Goal: Transaction & Acquisition: Purchase product/service

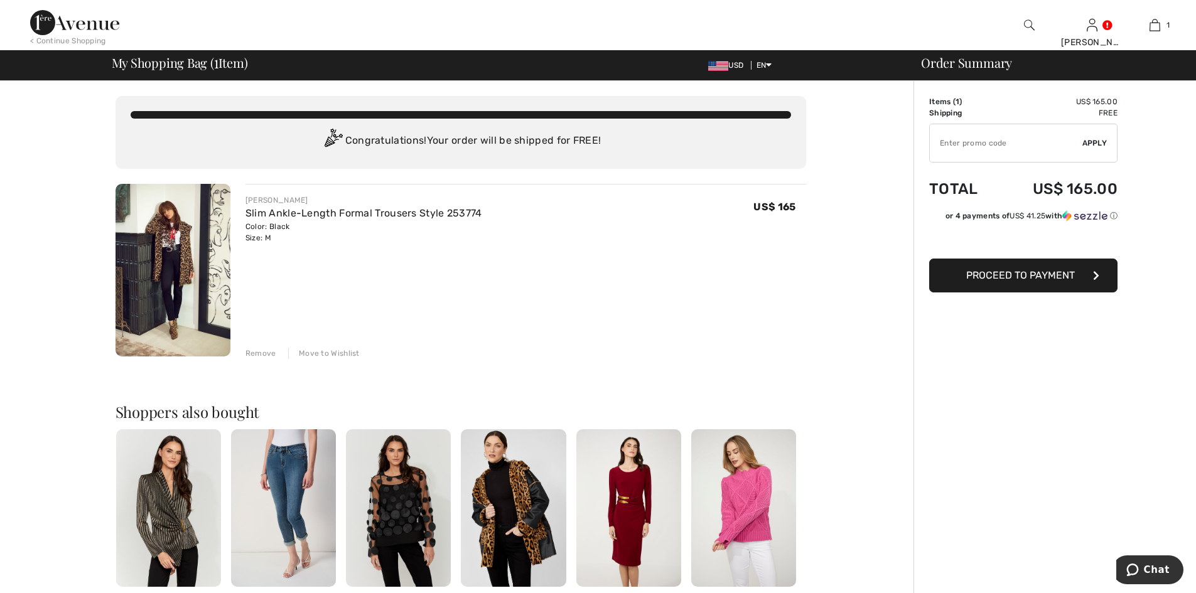
click at [989, 256] on div at bounding box center [1023, 242] width 188 height 33
click at [982, 277] on span "Proceed to Payment" at bounding box center [1020, 275] width 109 height 12
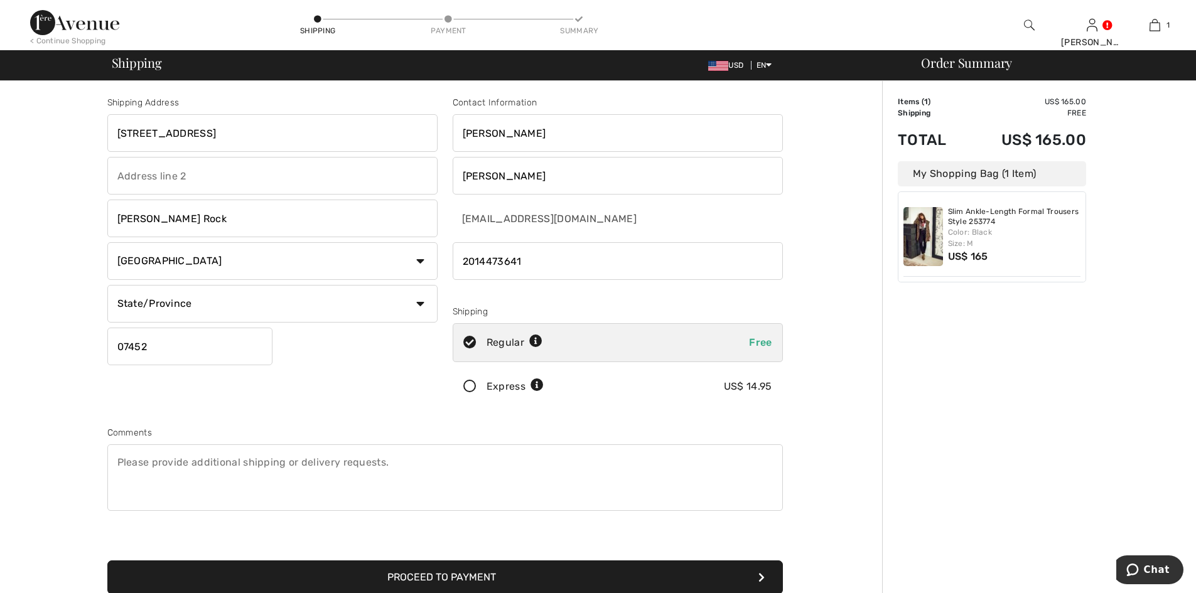
drag, startPoint x: 220, startPoint y: 124, endPoint x: 219, endPoint y: 135, distance: 11.4
click at [219, 135] on input "376 Rock Road" at bounding box center [272, 133] width 330 height 38
type input "3"
type input "15 West Ridgewood Ave"
select select "NJ"
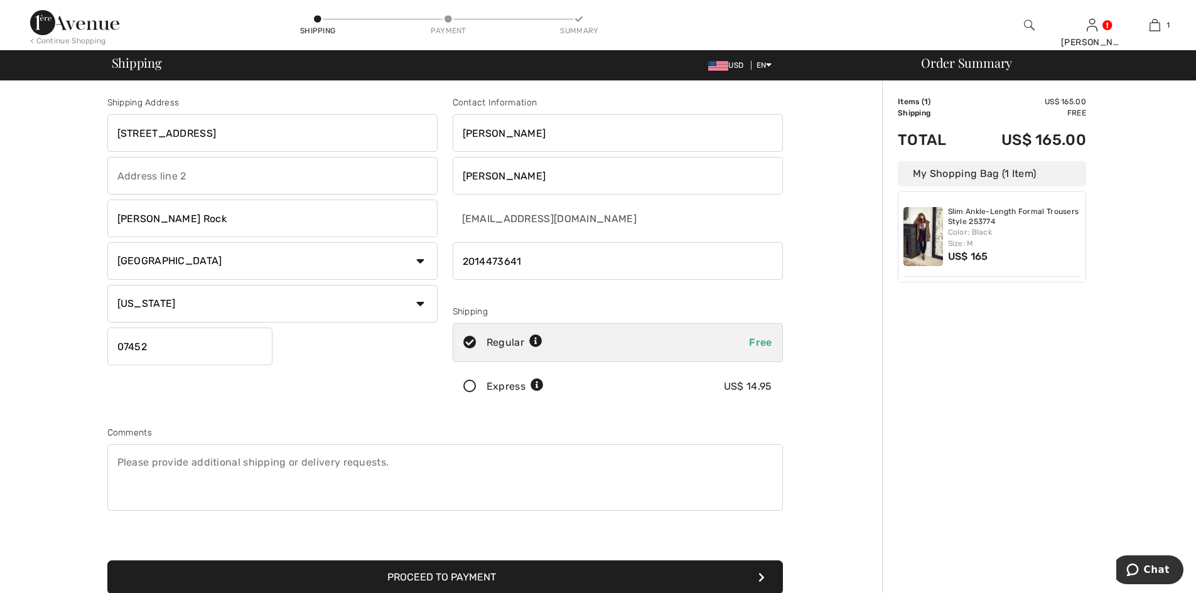
click at [212, 219] on input "Glen Rock" at bounding box center [272, 219] width 330 height 38
type input "G"
type input "Ridgewood"
click at [572, 264] on input "phone" at bounding box center [618, 261] width 330 height 38
type input "2"
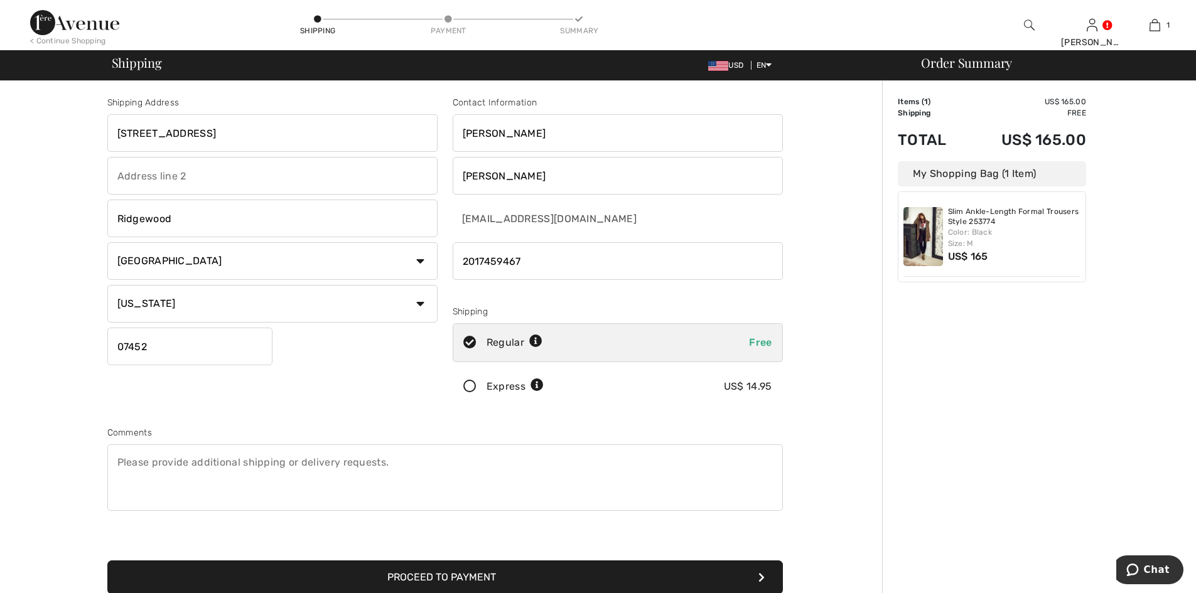
type input "2017459467"
click at [177, 347] on input "07452" at bounding box center [189, 347] width 165 height 38
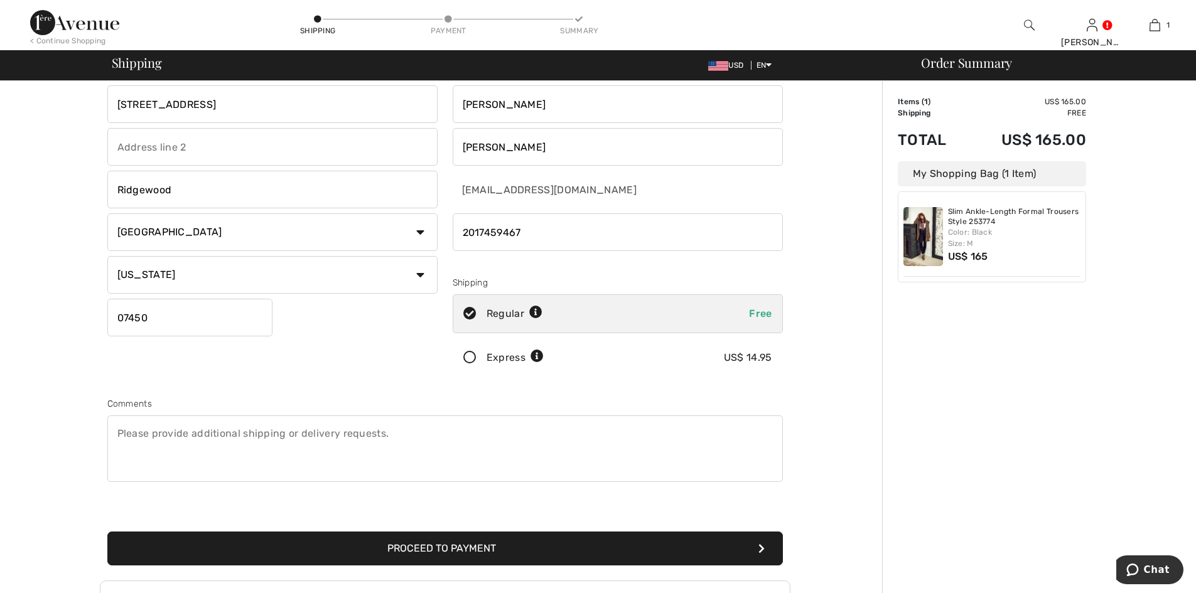
scroll to position [213, 0]
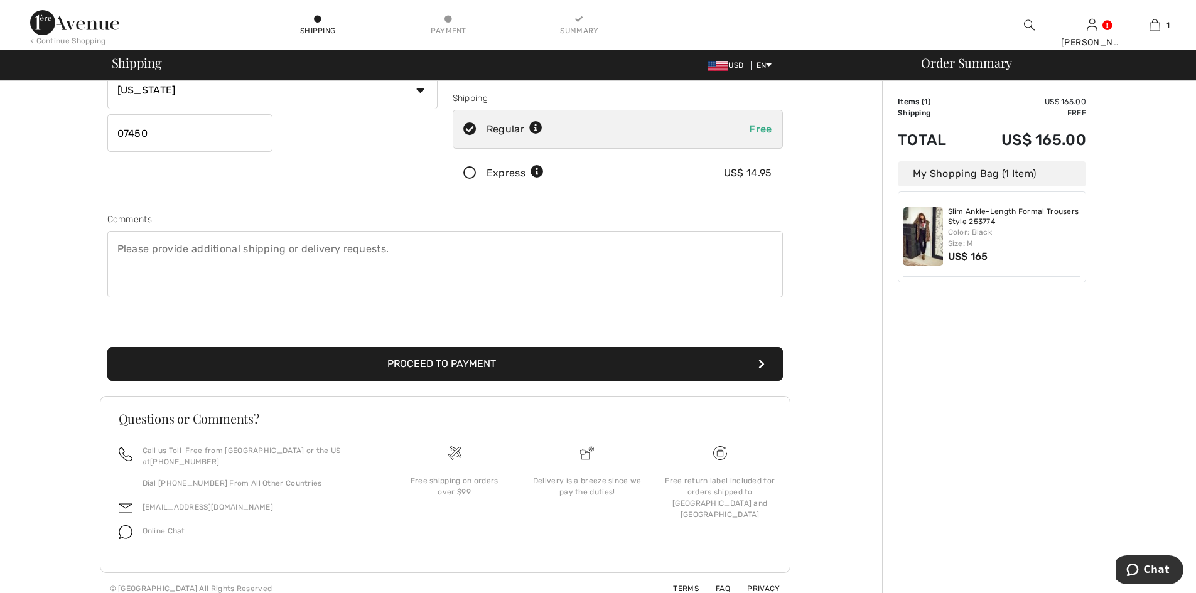
type input "07450"
click at [401, 364] on button "Proceed to Payment" at bounding box center [445, 364] width 676 height 34
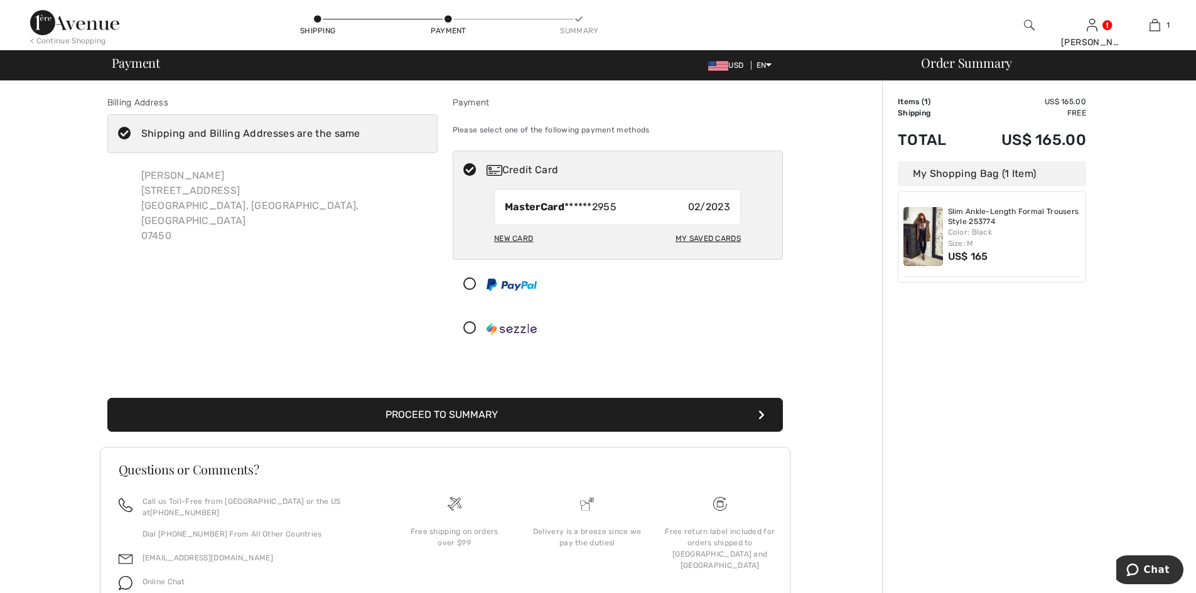
click at [505, 236] on div "New Card" at bounding box center [513, 238] width 39 height 21
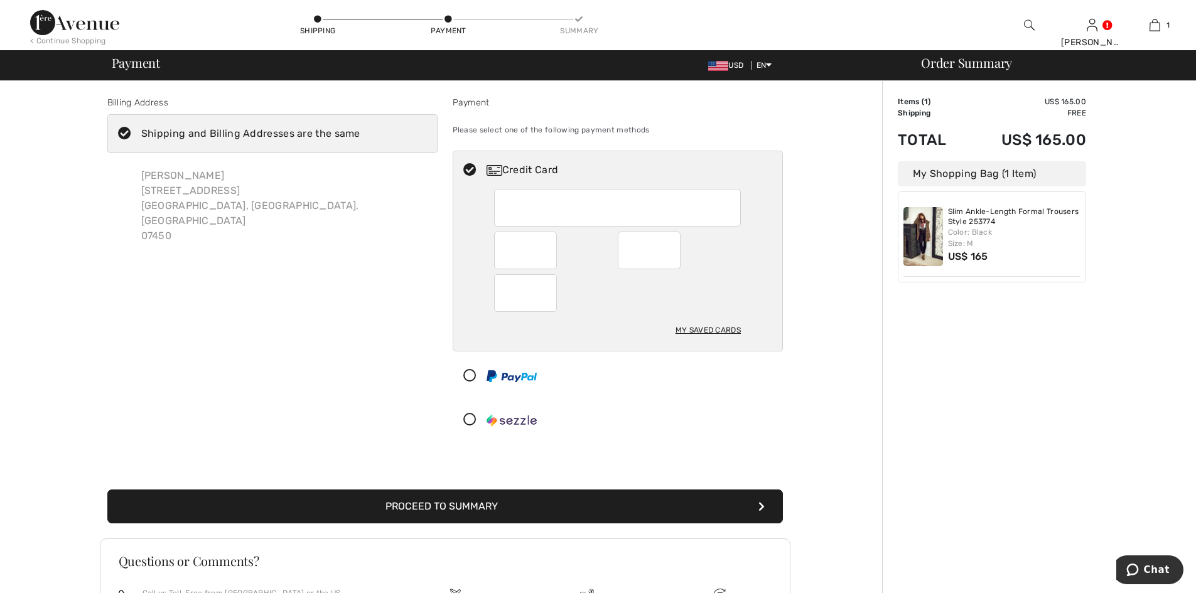
click at [674, 245] on div at bounding box center [649, 251] width 63 height 38
radio input "true"
click at [506, 506] on button "Proceed to Summary" at bounding box center [445, 507] width 676 height 34
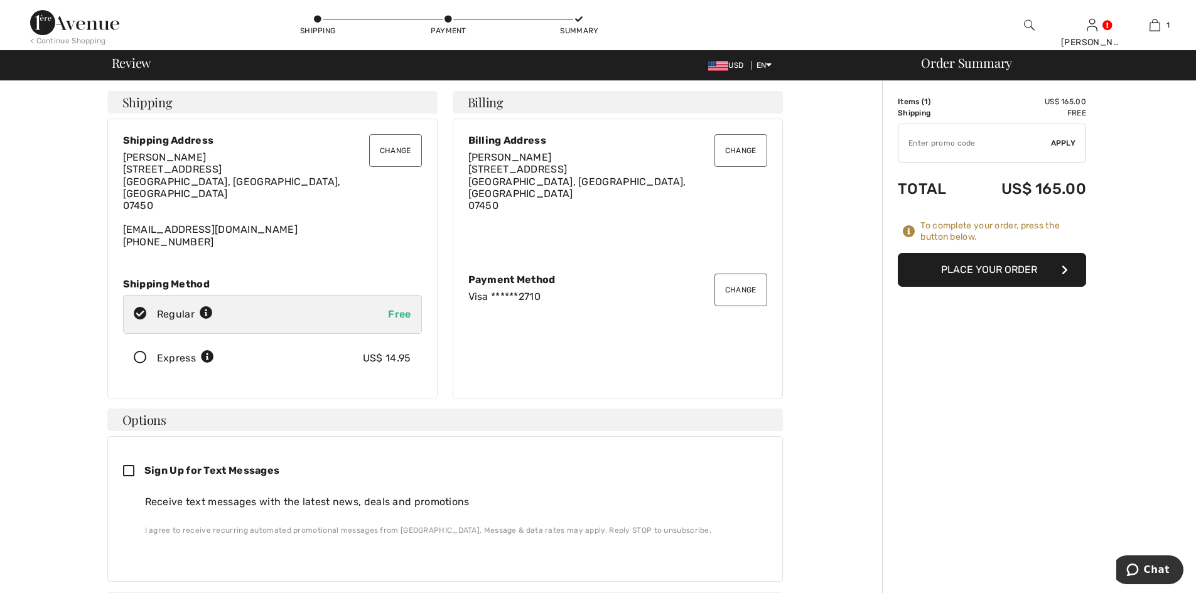
click at [744, 154] on button "Change" at bounding box center [741, 150] width 53 height 33
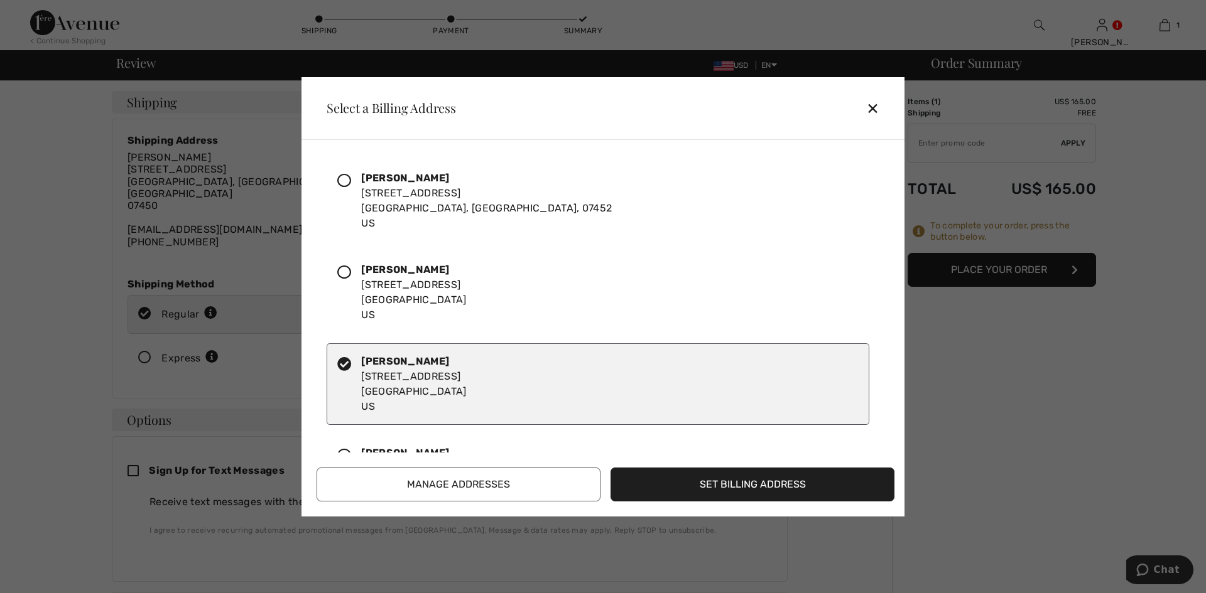
click at [349, 181] on icon at bounding box center [344, 181] width 14 height 14
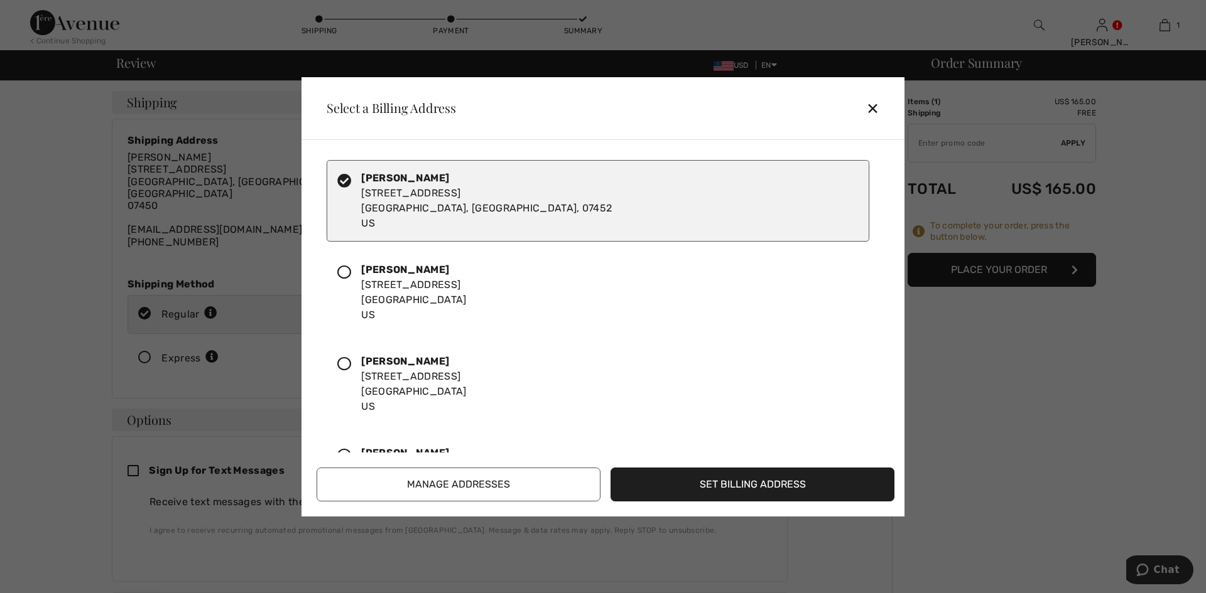
click at [740, 483] on button "Set Billing Address" at bounding box center [752, 485] width 284 height 34
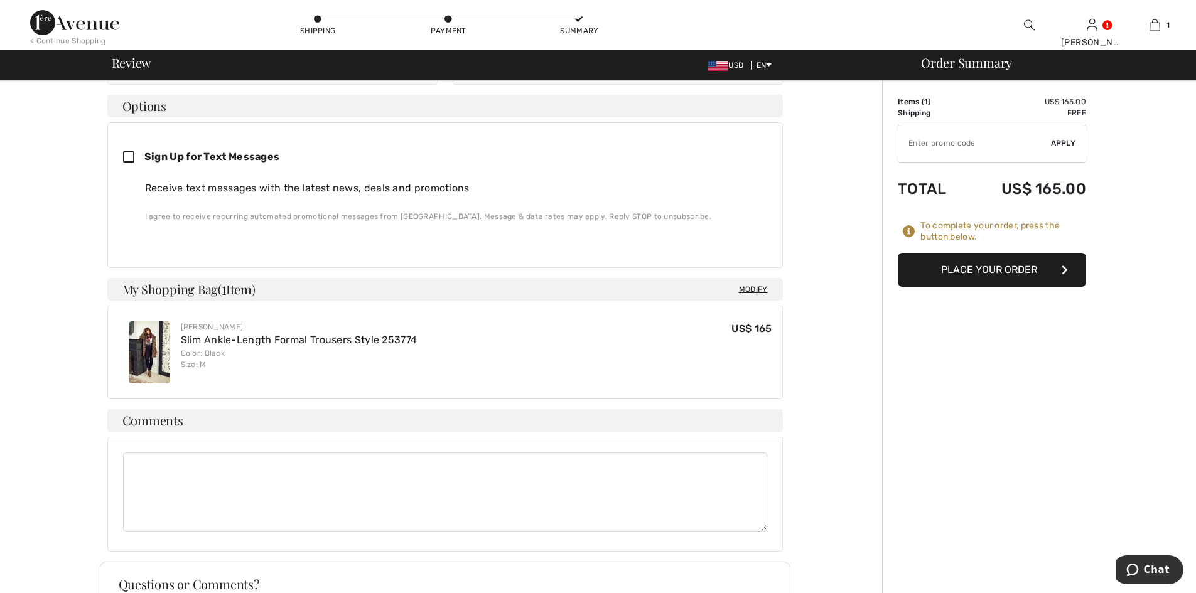
scroll to position [468, 0]
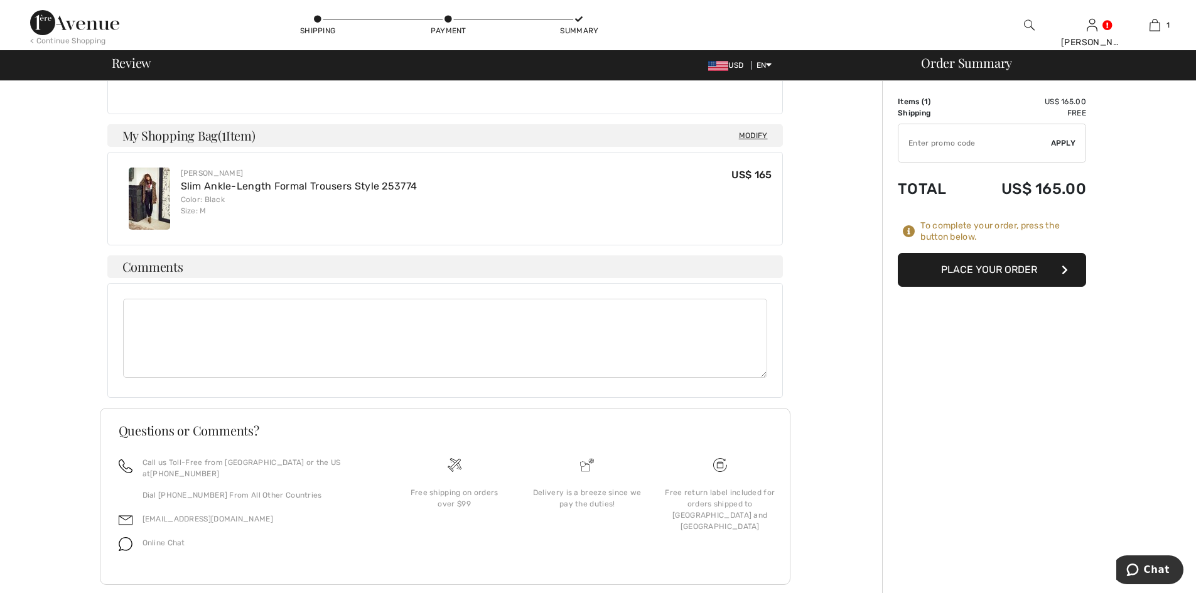
click at [1005, 267] on button "Place Your Order" at bounding box center [992, 270] width 188 height 34
